Goal: Information Seeking & Learning: Understand process/instructions

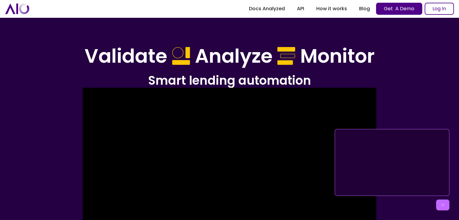
click at [22, 8] on img "home" at bounding box center [17, 8] width 24 height 11
click at [341, 9] on link "How it works" at bounding box center [331, 8] width 43 height 11
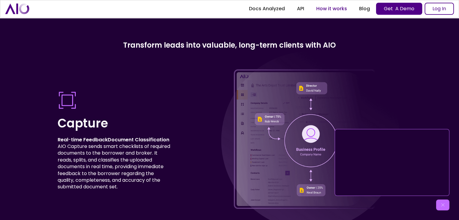
scroll to position [1581, 0]
